Goal: Information Seeking & Learning: Learn about a topic

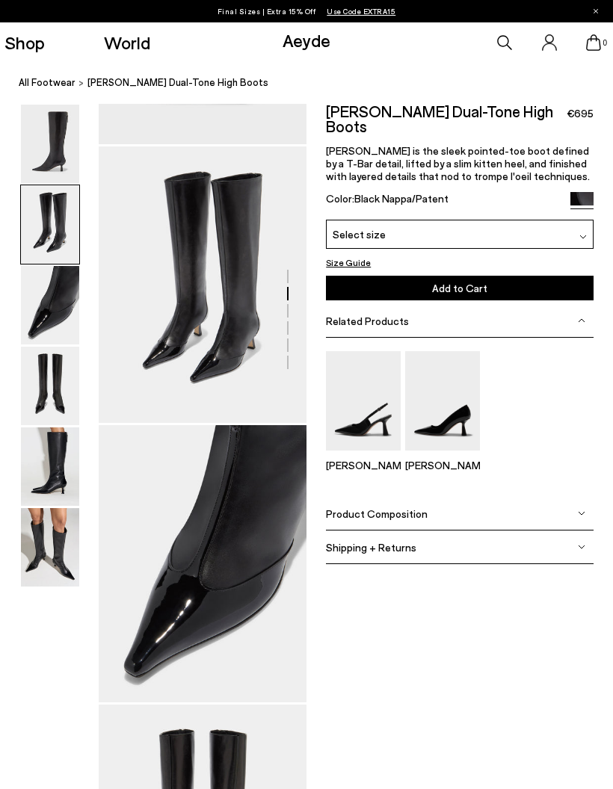
scroll to position [279, 0]
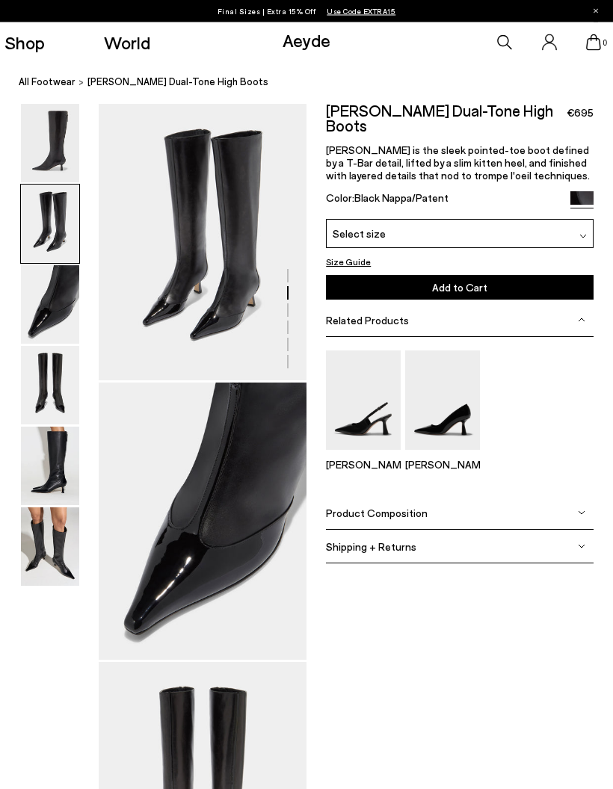
click at [230, 257] on div at bounding box center [153, 661] width 306 height 1673
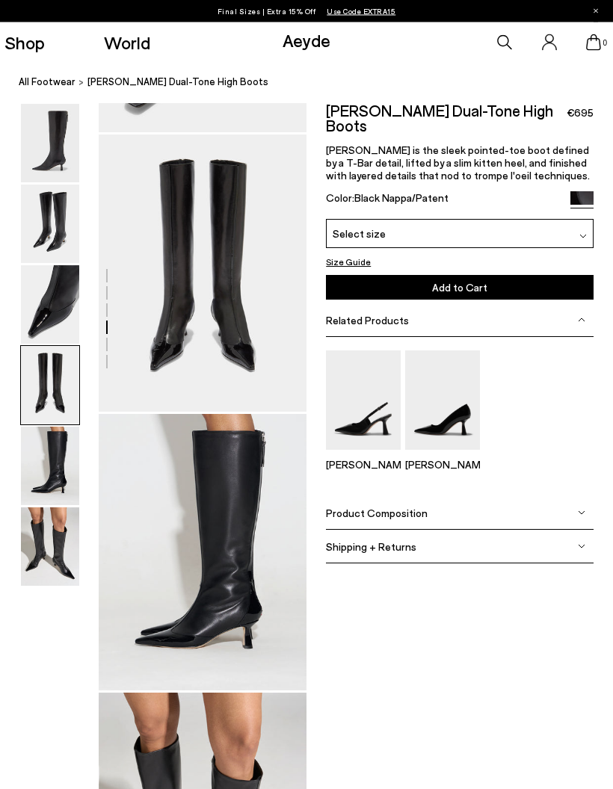
scroll to position [838, 0]
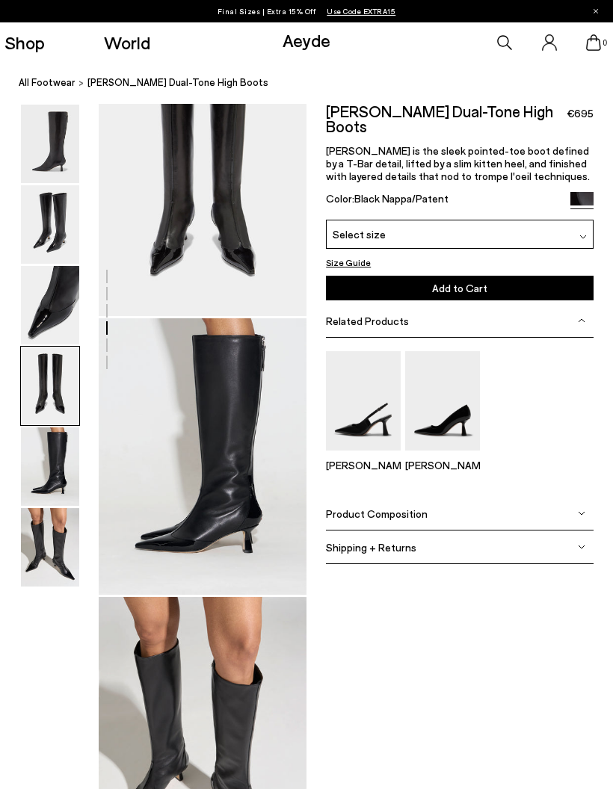
click at [62, 348] on img at bounding box center [50, 386] width 58 height 78
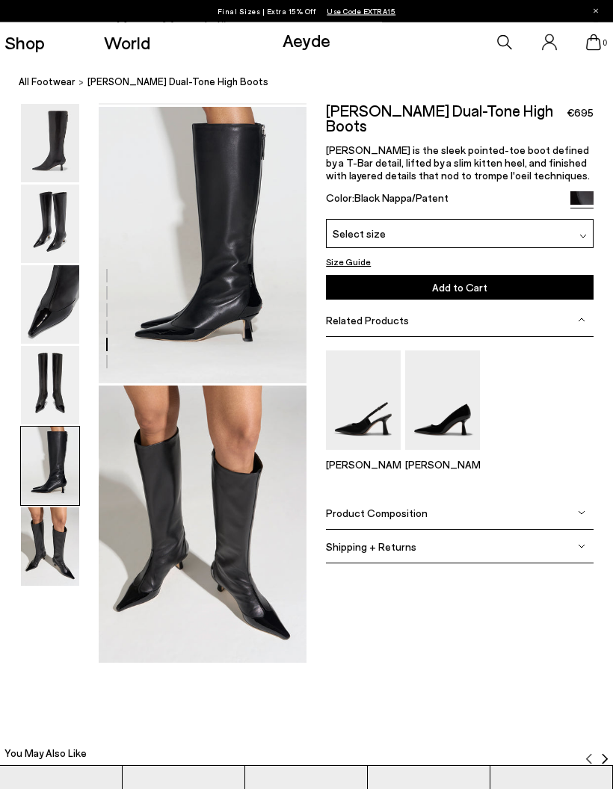
scroll to position [1117, 0]
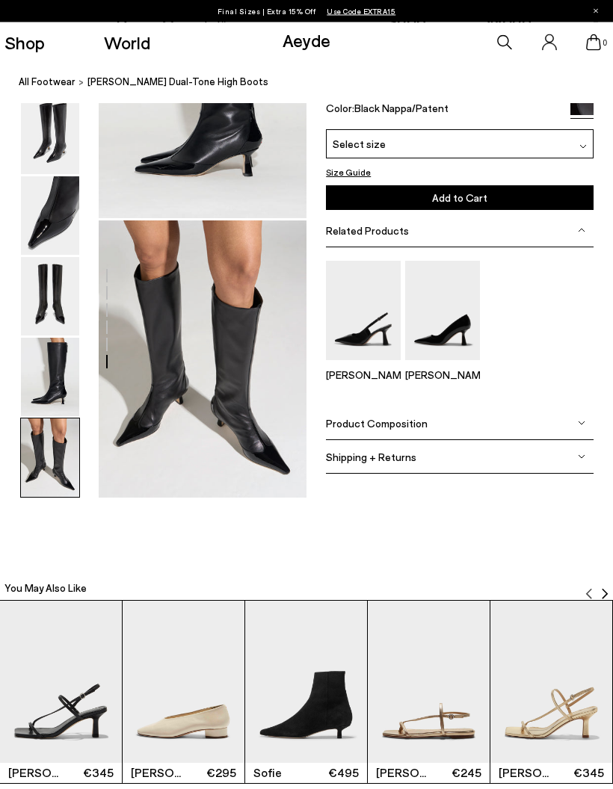
click at [57, 373] on img at bounding box center [50, 378] width 58 height 78
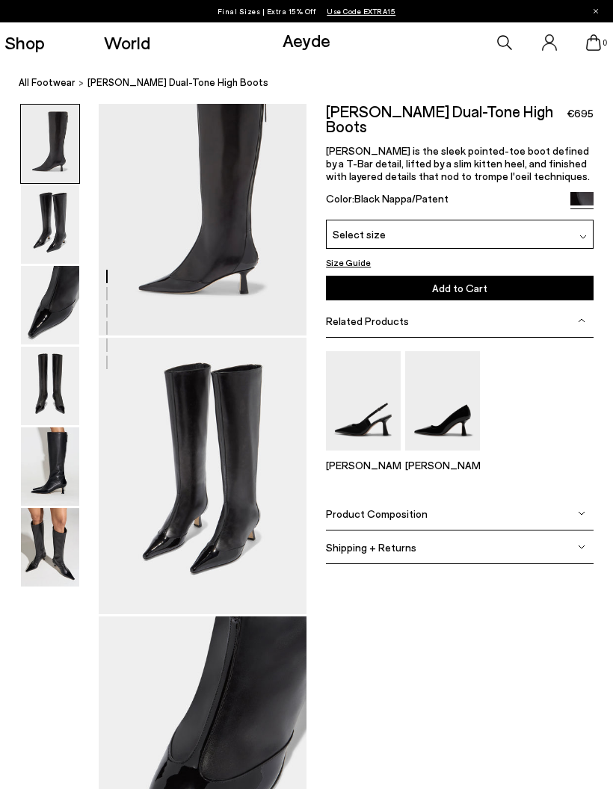
scroll to position [25, 0]
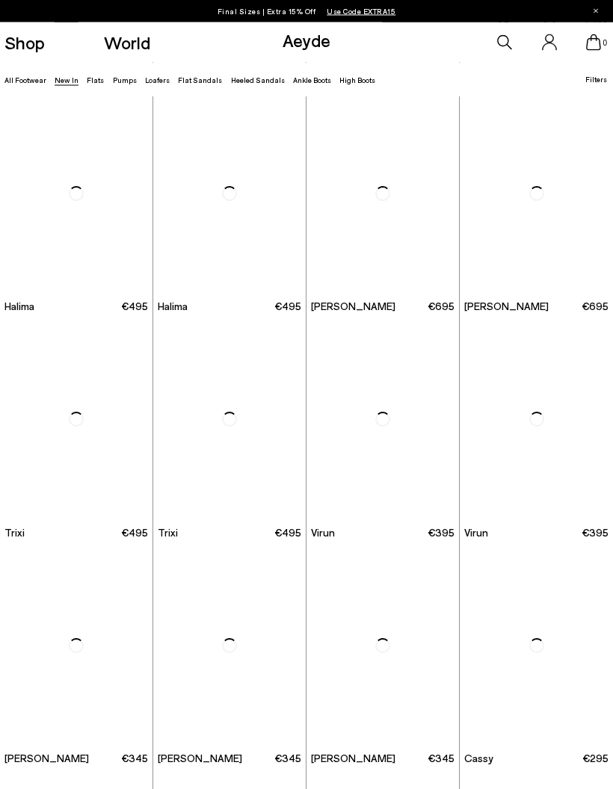
scroll to position [2933, 0]
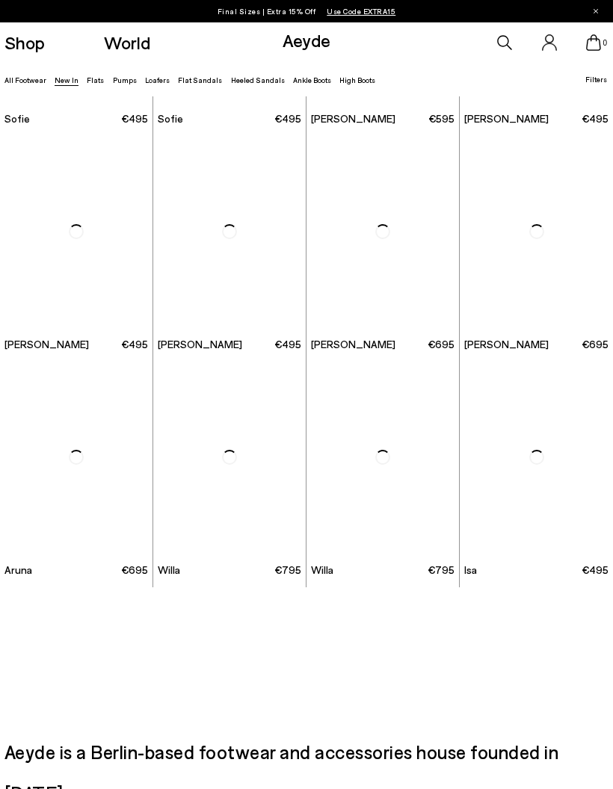
scroll to position [7218, 0]
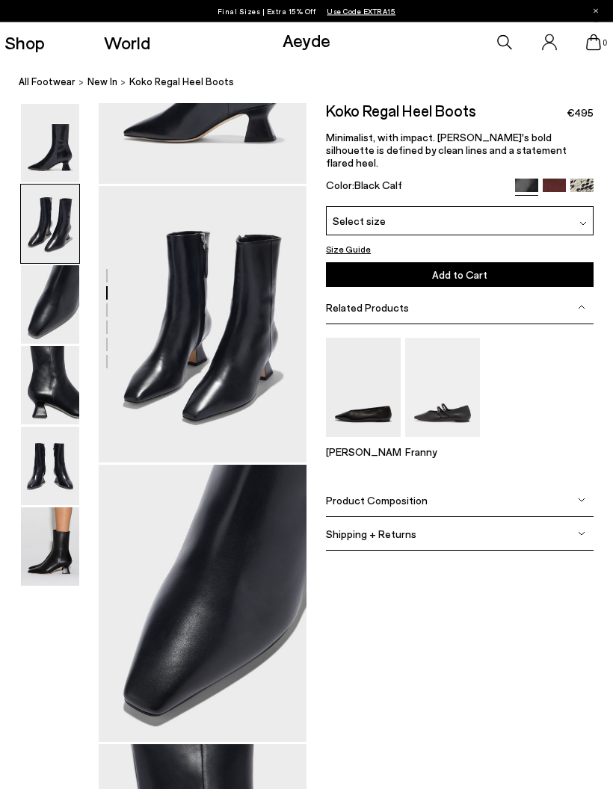
scroll to position [123, 0]
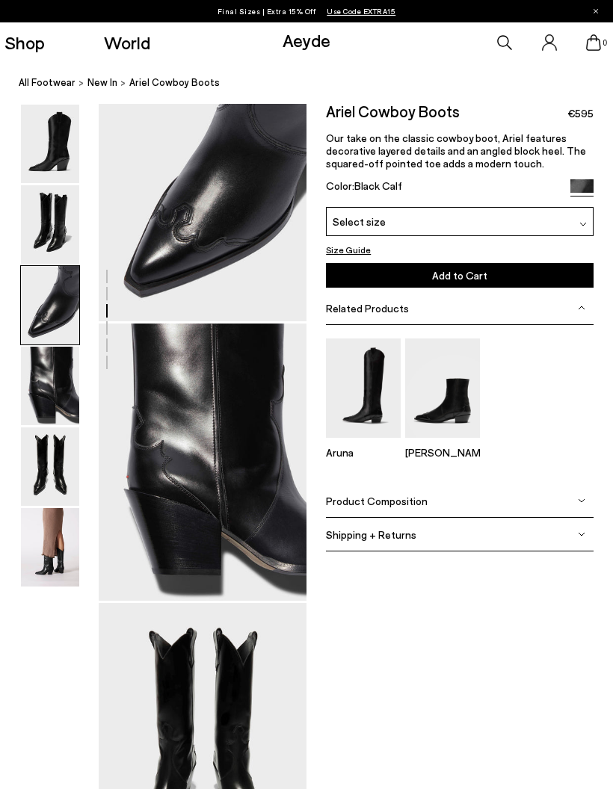
scroll to position [597, 0]
